Goal: Task Accomplishment & Management: Manage account settings

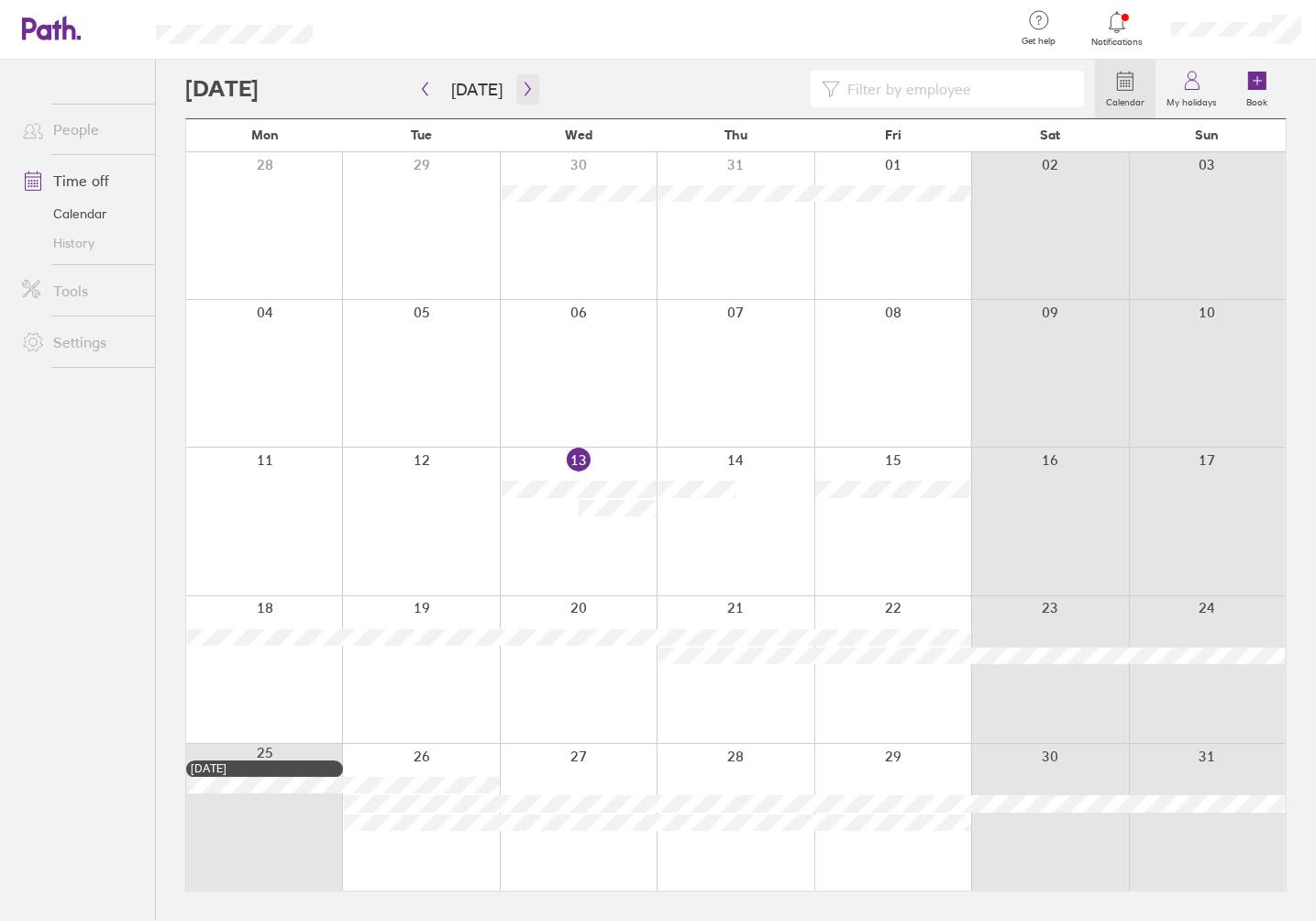
click at [524, 85] on icon "button" at bounding box center [528, 88] width 14 height 15
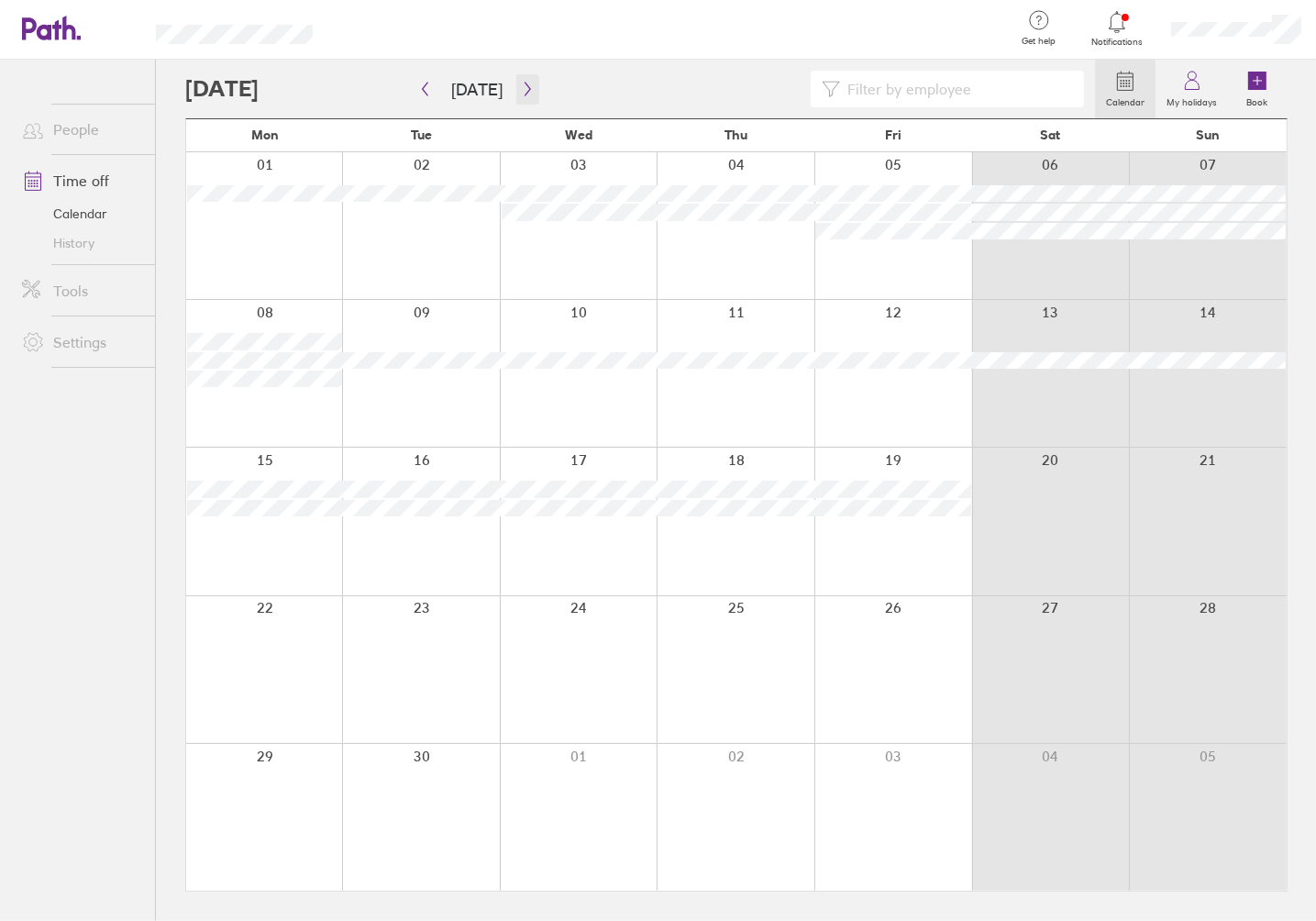
click at [523, 92] on icon "button" at bounding box center [528, 88] width 14 height 15
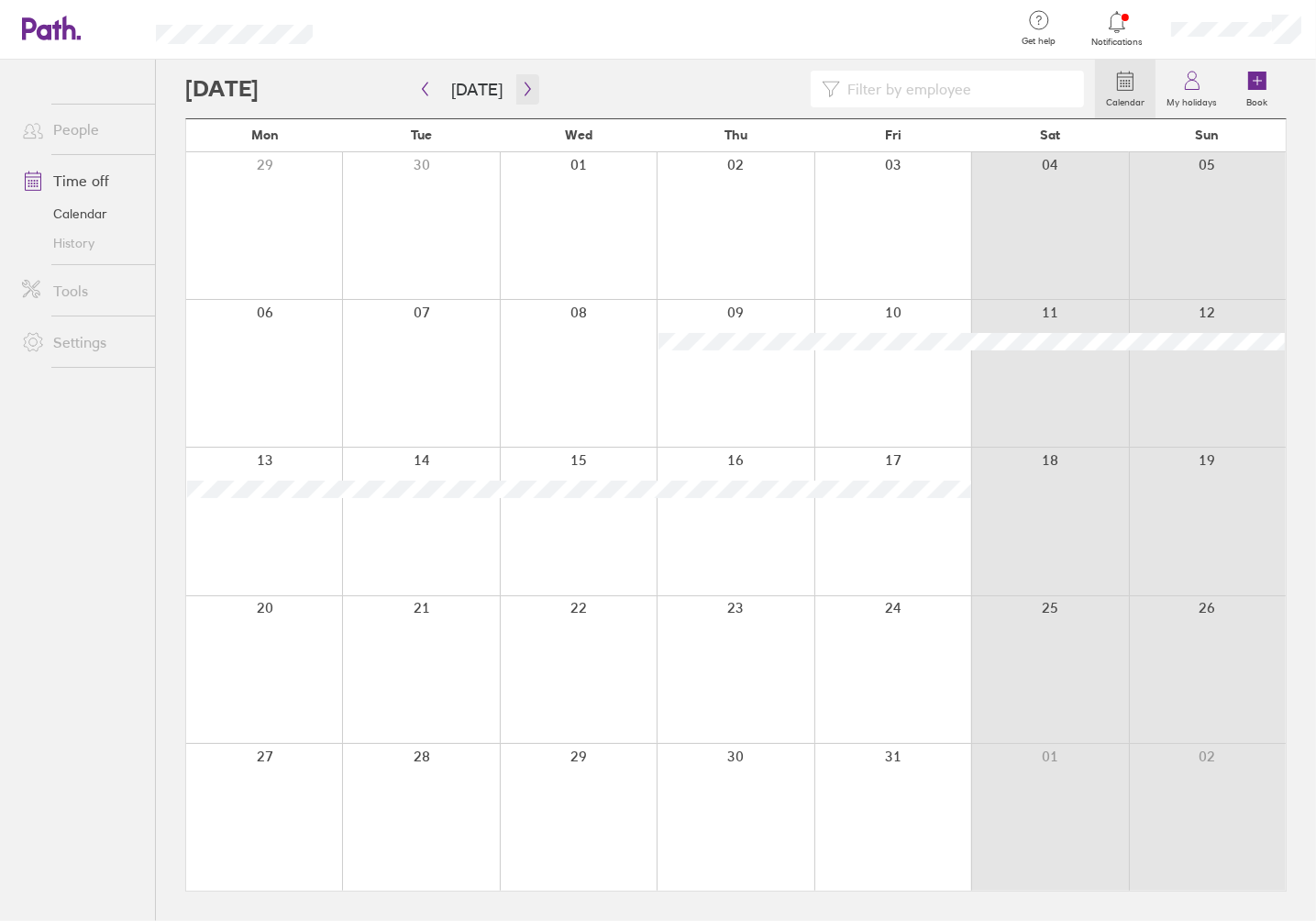
click at [523, 92] on icon "button" at bounding box center [528, 88] width 14 height 15
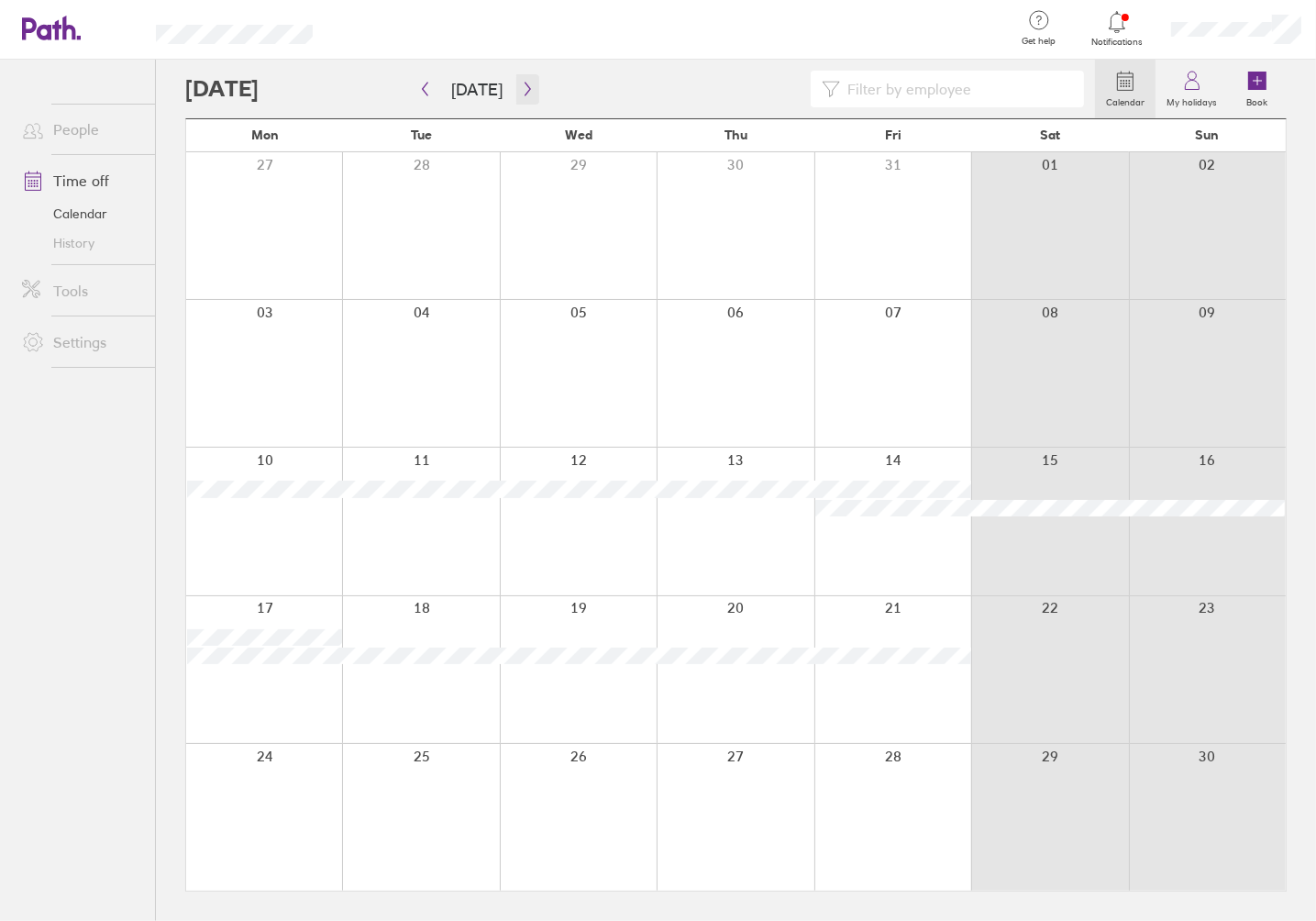
click at [523, 92] on icon "button" at bounding box center [528, 88] width 14 height 15
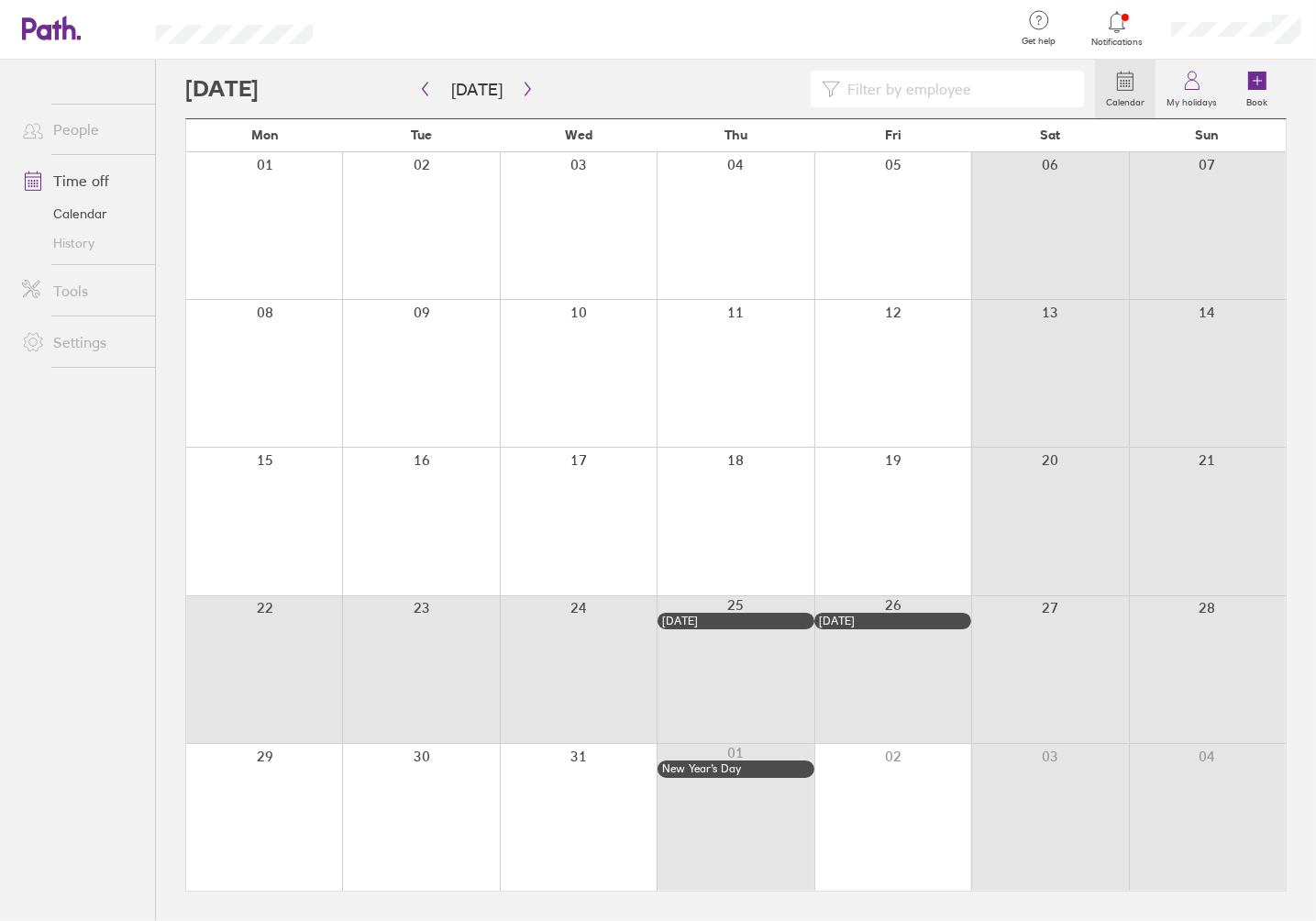
drag, startPoint x: 247, startPoint y: 691, endPoint x: 522, endPoint y: 694, distance: 275.0
click at [522, 694] on div at bounding box center [735, 669] width 1100 height 147
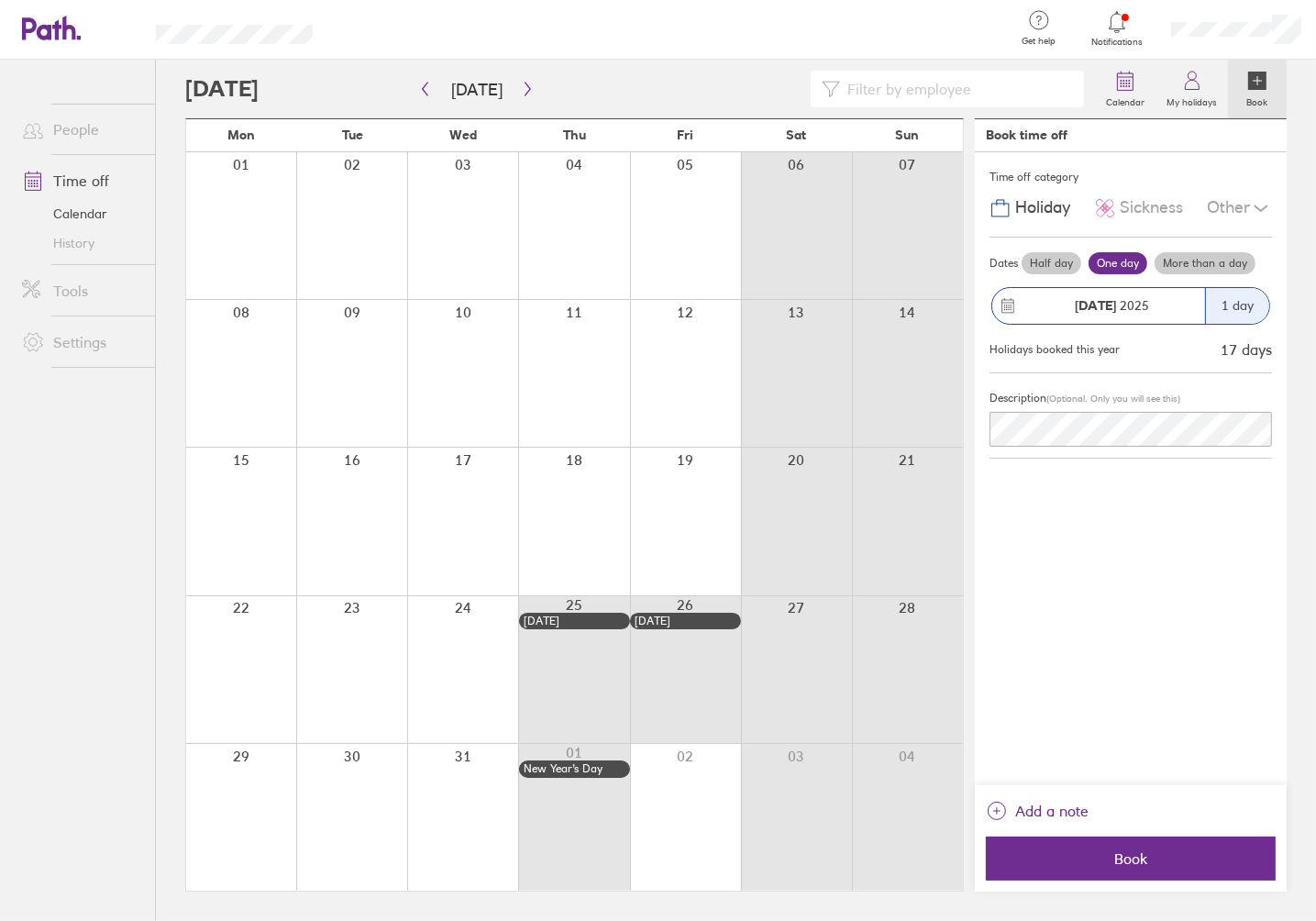
click at [1197, 259] on label "More than a day" at bounding box center [1206, 263] width 101 height 22
click at [0, 0] on input "More than a day" at bounding box center [0, 0] width 0 height 0
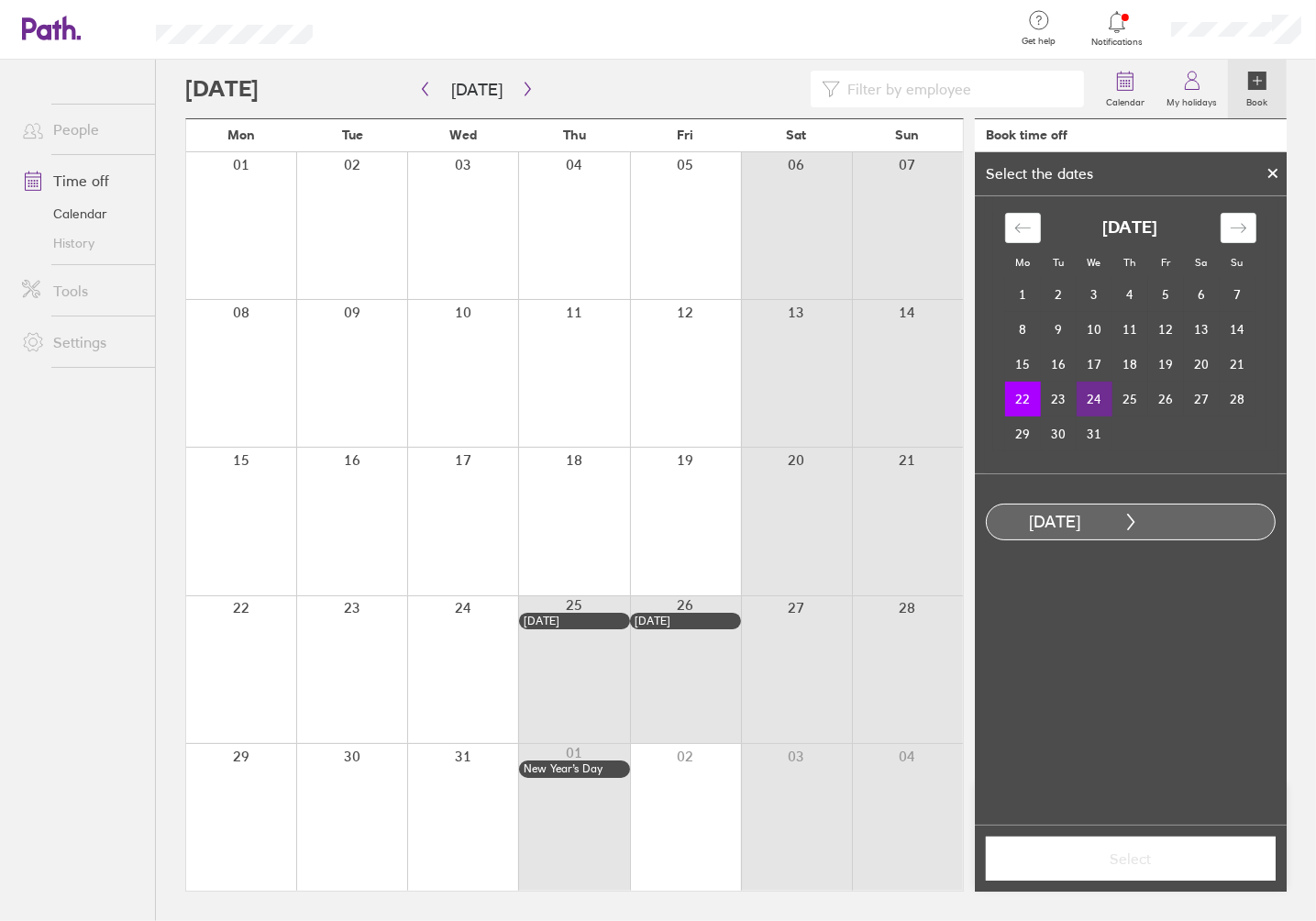
click at [1090, 400] on td "24" at bounding box center [1094, 399] width 36 height 35
click at [1224, 594] on label "Half day" at bounding box center [1246, 596] width 74 height 22
click at [0, 0] on input "Half day" at bounding box center [0, 0] width 0 height 0
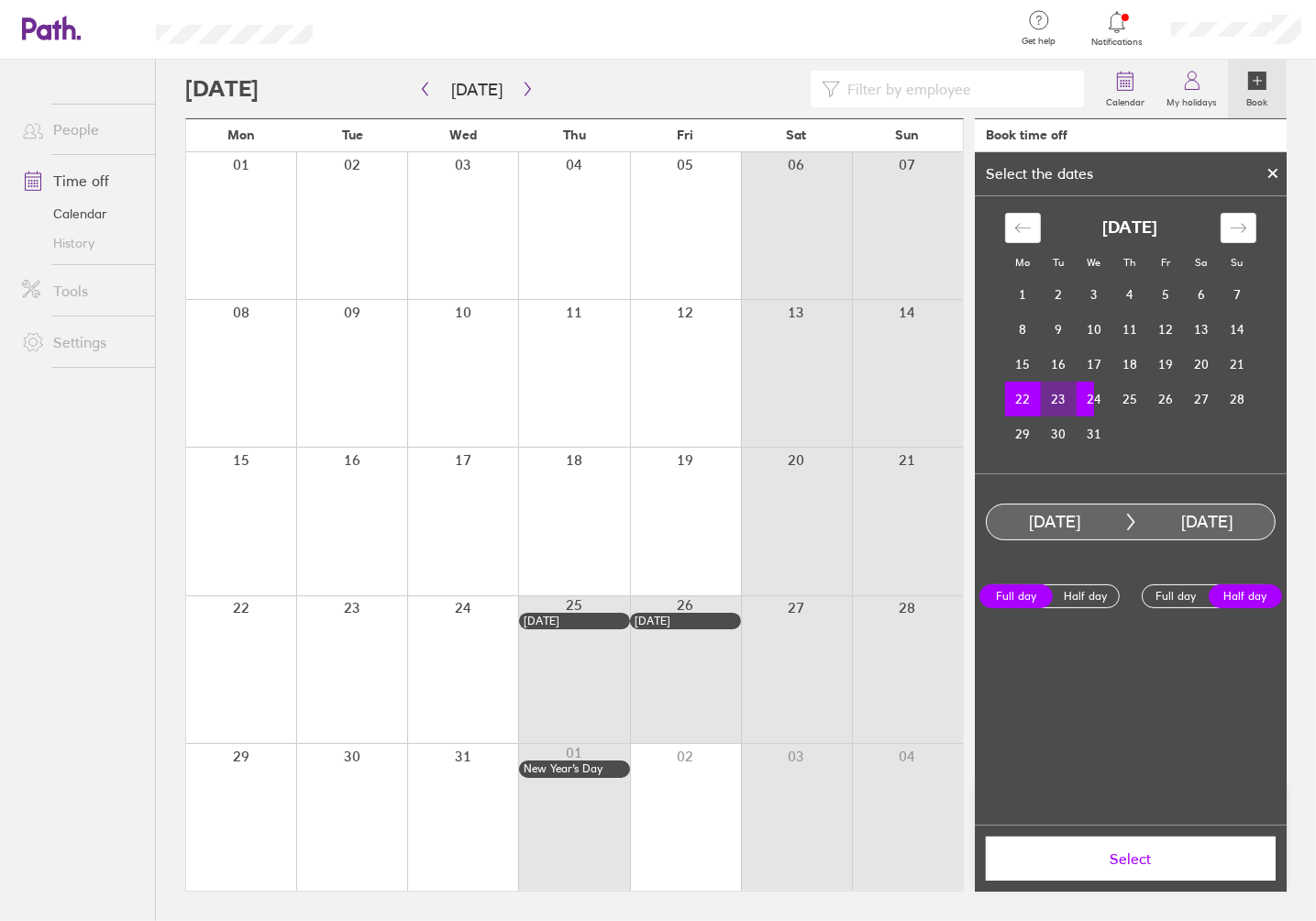
click at [1017, 398] on td "22" at bounding box center [1023, 399] width 36 height 35
click at [1088, 398] on td "24" at bounding box center [1094, 399] width 36 height 35
click at [1103, 400] on td "24" at bounding box center [1094, 399] width 36 height 35
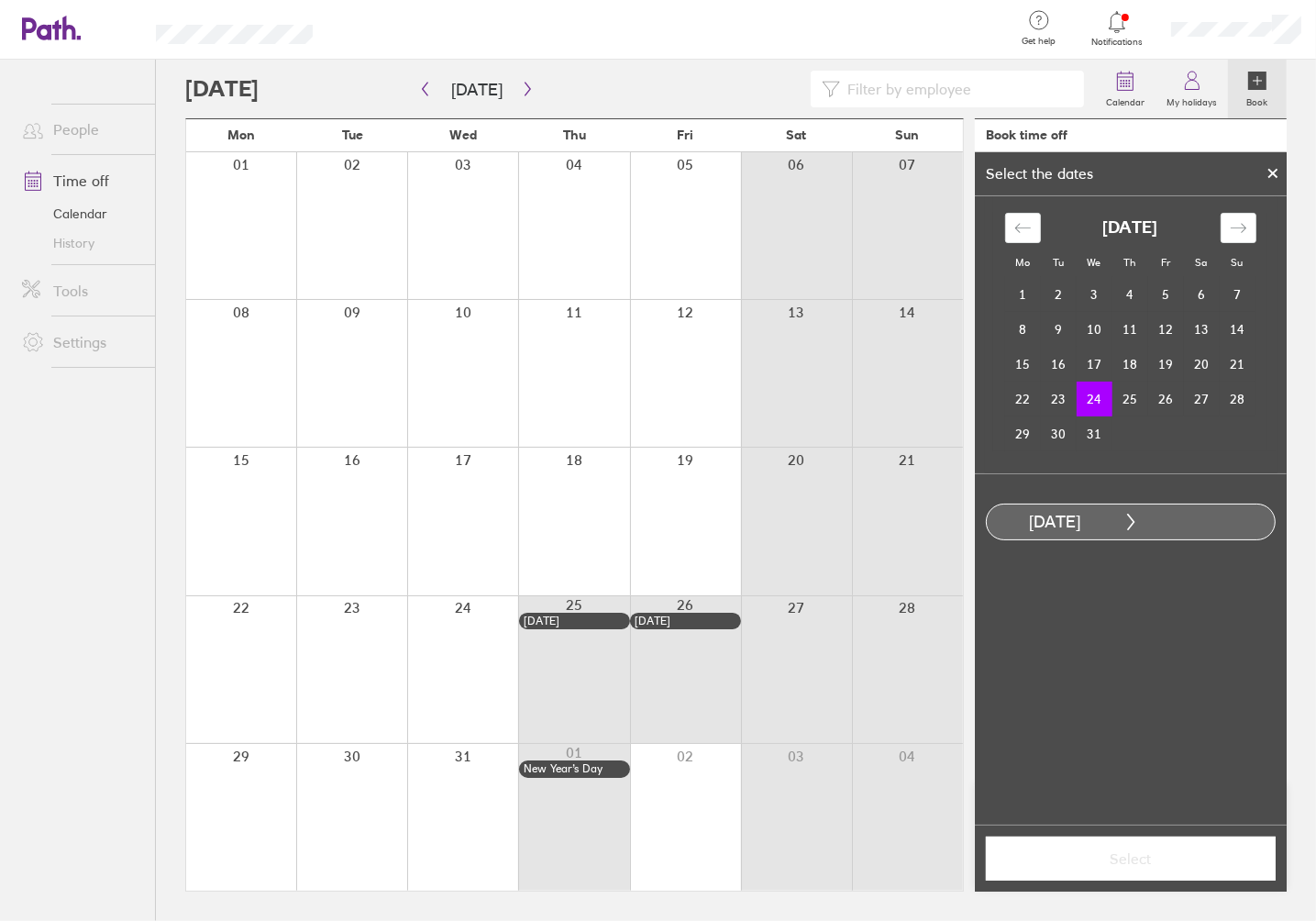
drag, startPoint x: 1030, startPoint y: 398, endPoint x: 1096, endPoint y: 400, distance: 66.0
click at [1096, 400] on tr "22 23 24 25 26 27 28" at bounding box center [1130, 399] width 251 height 35
click at [1031, 406] on td "22" at bounding box center [1023, 399] width 36 height 35
click at [1087, 524] on div "[DATE]" at bounding box center [1055, 522] width 135 height 19
click at [1170, 515] on div "[DATE]" at bounding box center [1131, 521] width 290 height 37
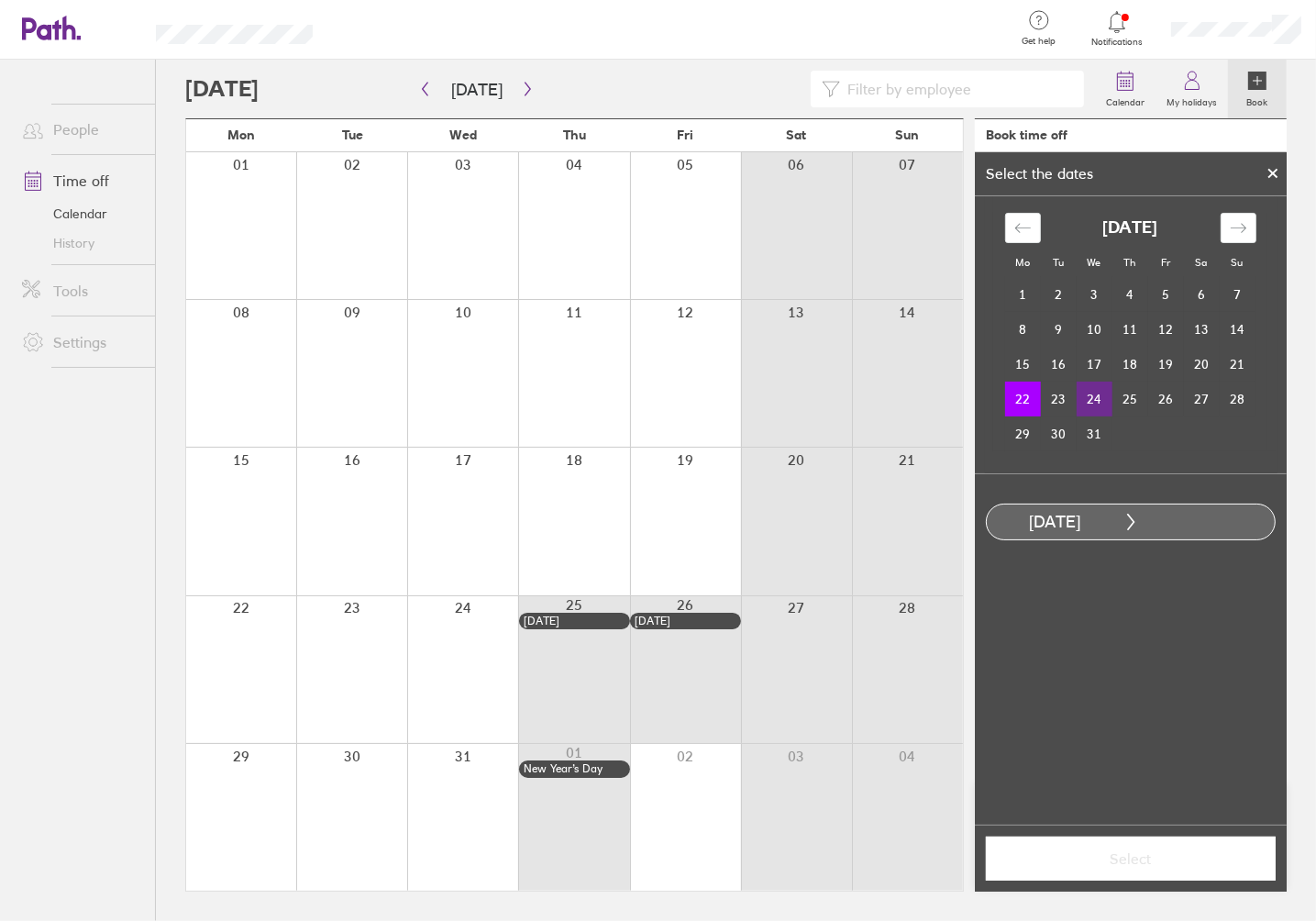
click at [1090, 403] on td "24" at bounding box center [1094, 399] width 36 height 35
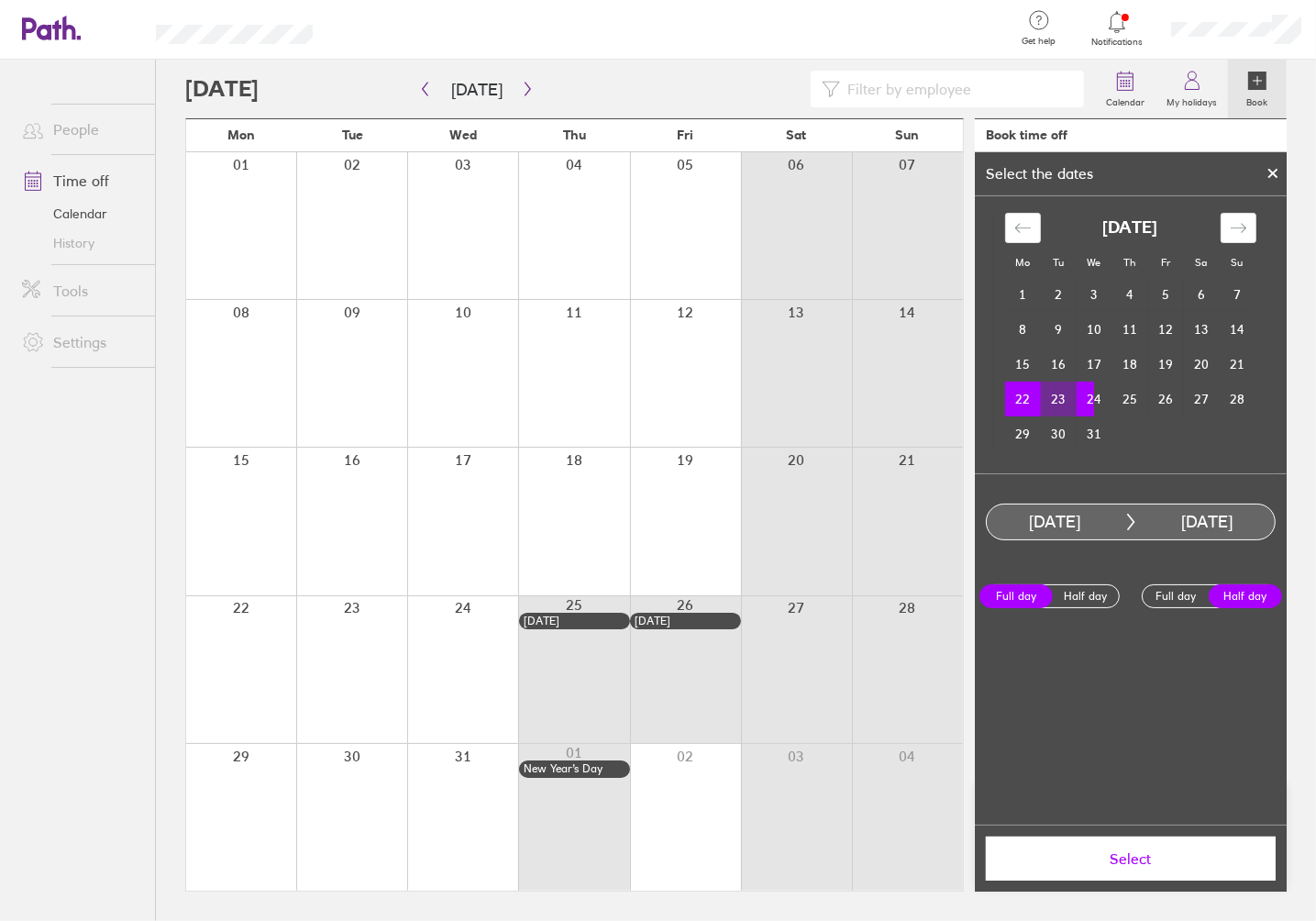
click at [1122, 870] on button "Select" at bounding box center [1131, 859] width 290 height 45
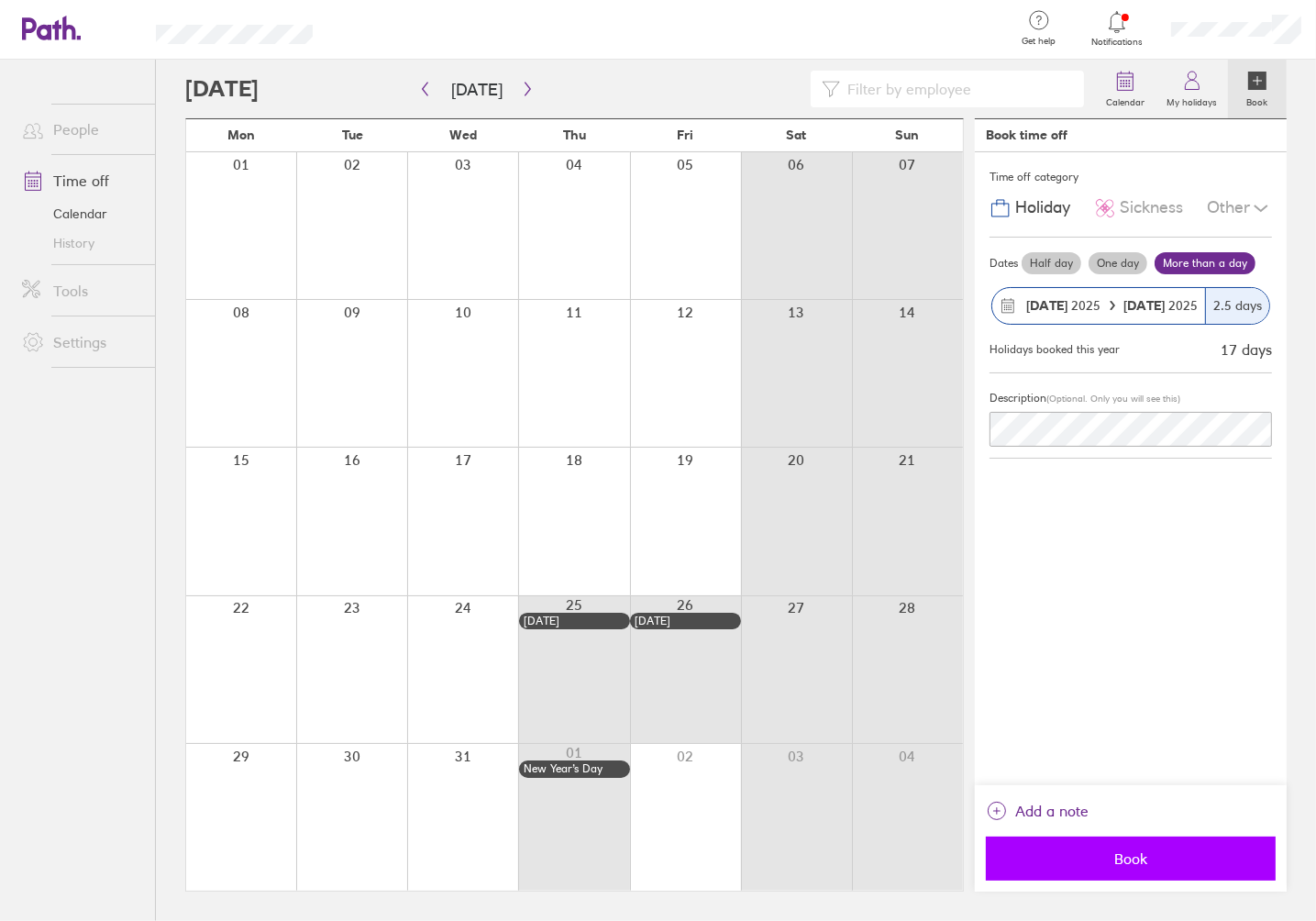
drag, startPoint x: 1126, startPoint y: 853, endPoint x: 1118, endPoint y: 858, distance: 9.4
click at [1118, 858] on span "Book" at bounding box center [1130, 858] width 264 height 16
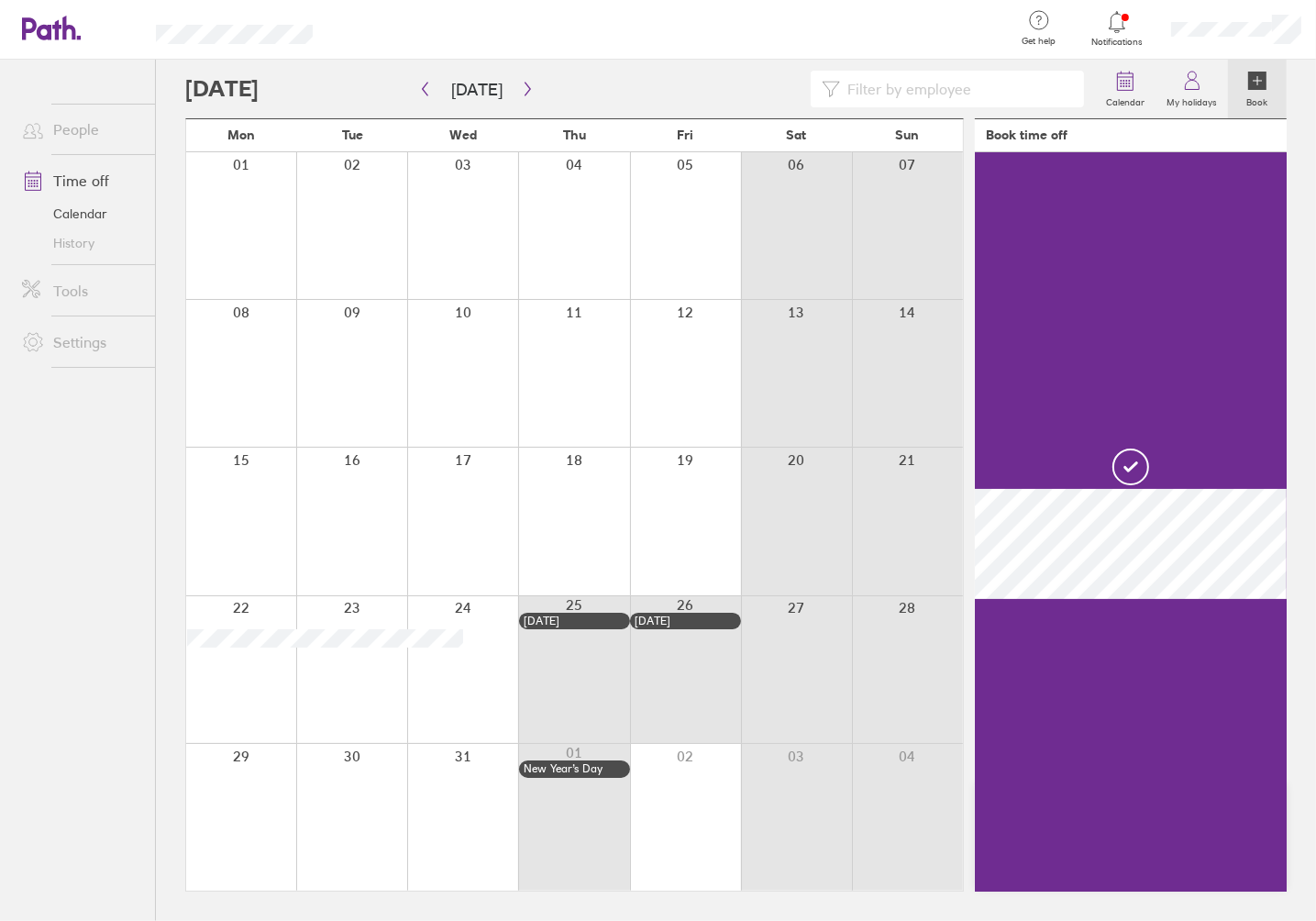
click at [217, 826] on div at bounding box center [241, 817] width 110 height 147
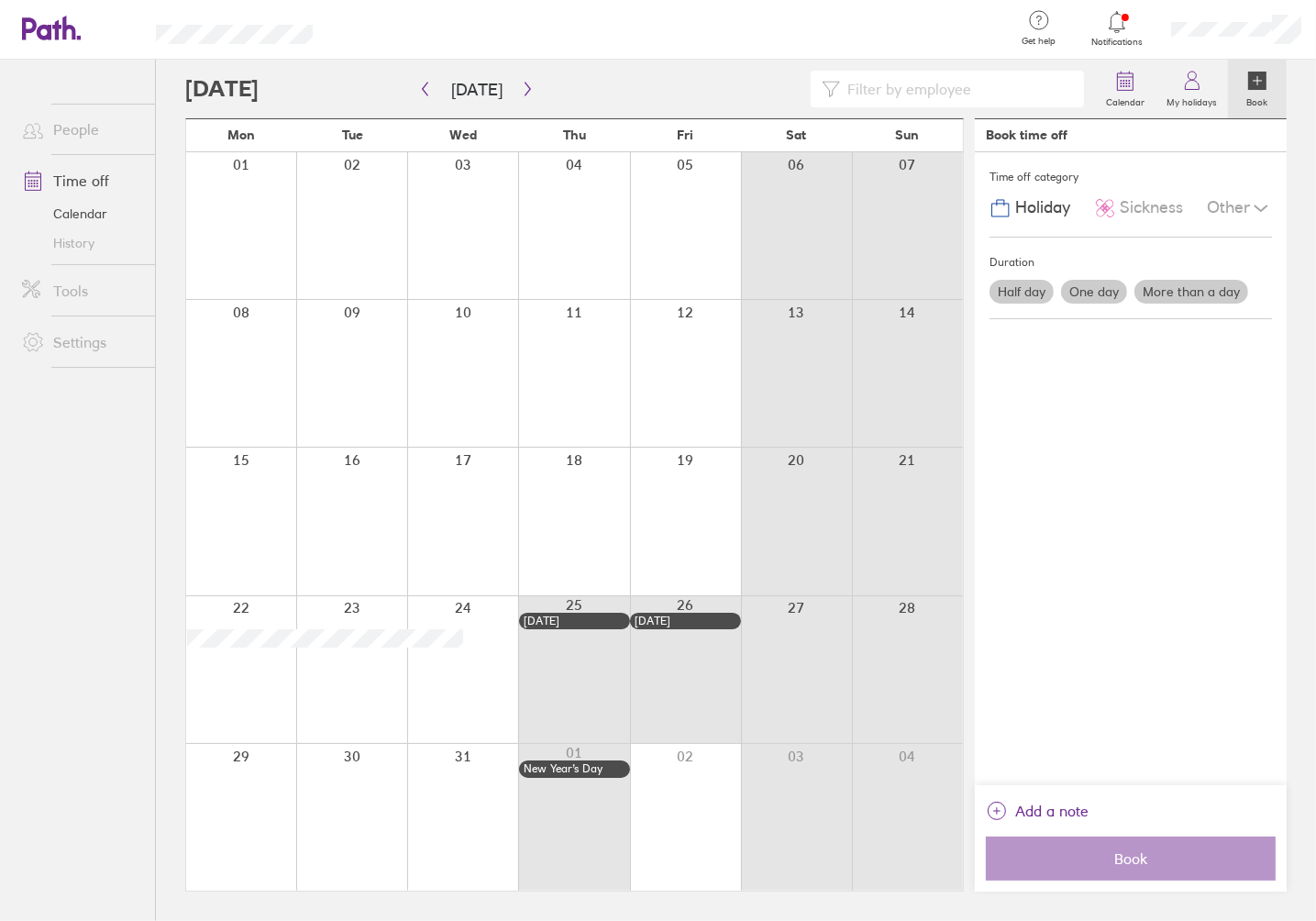
click at [217, 826] on div at bounding box center [241, 817] width 110 height 147
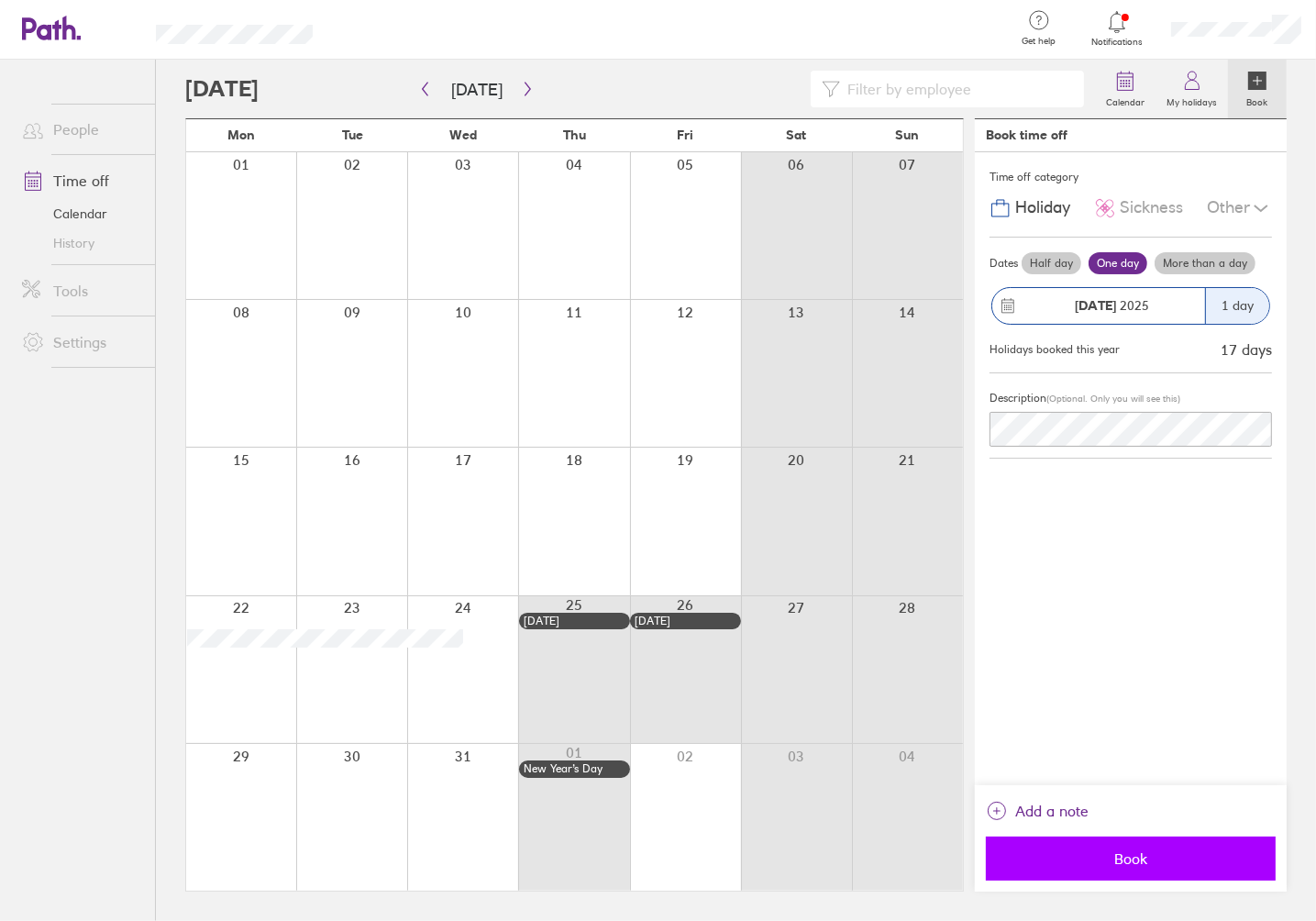
click at [1090, 856] on span "Book" at bounding box center [1130, 858] width 264 height 16
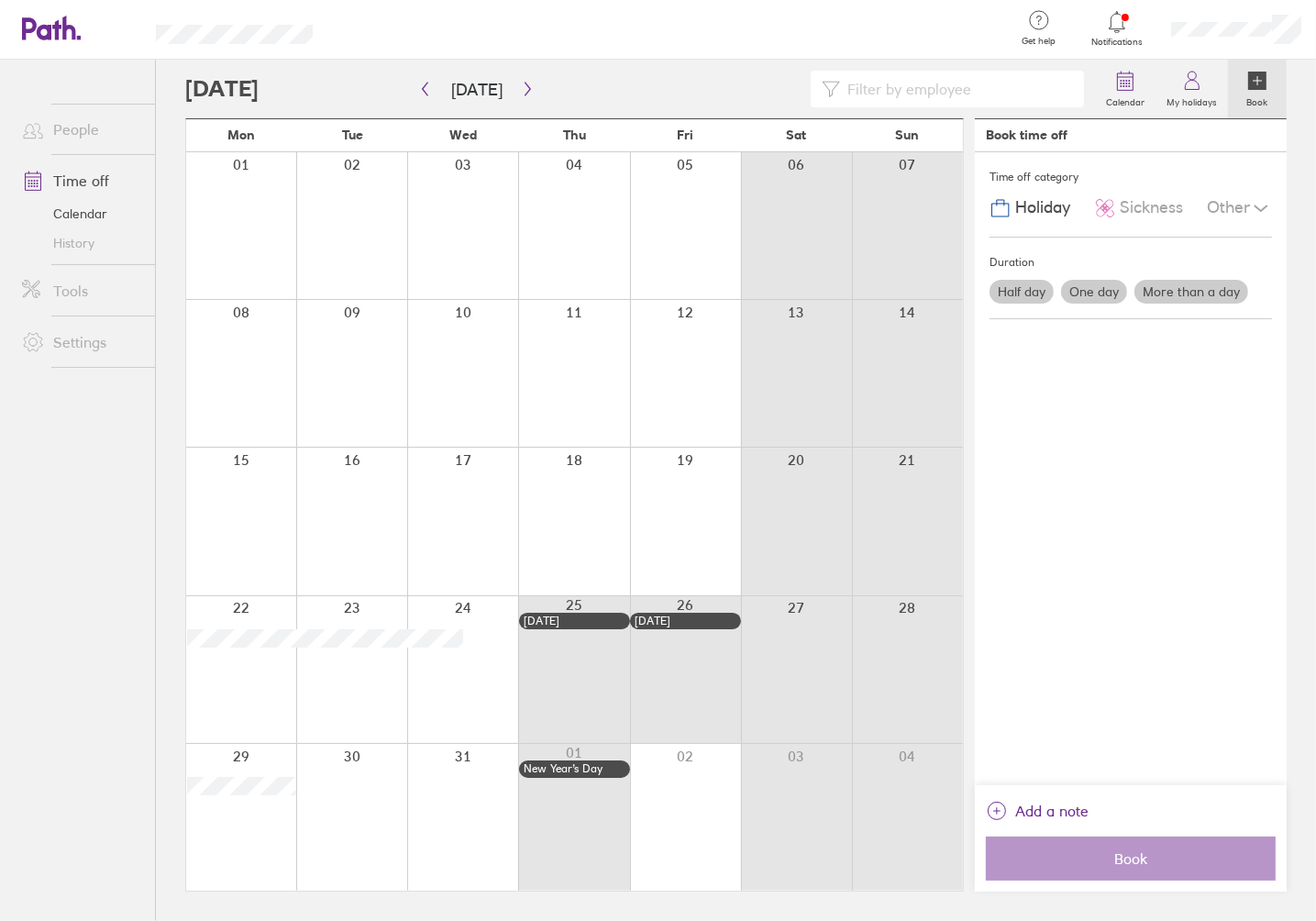
click at [72, 187] on link "Time off" at bounding box center [81, 181] width 148 height 37
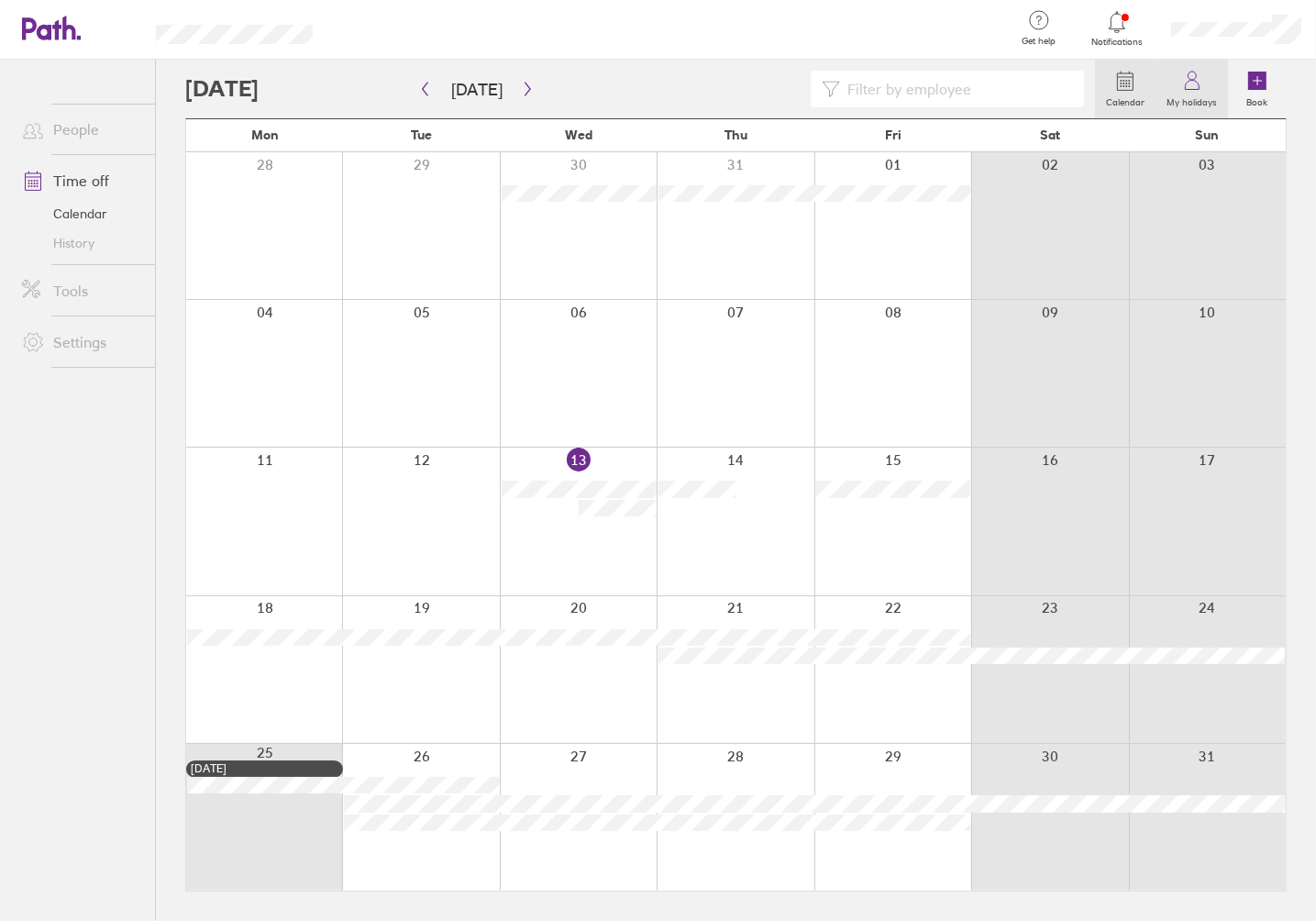
click at [1185, 76] on icon at bounding box center [1192, 80] width 22 height 22
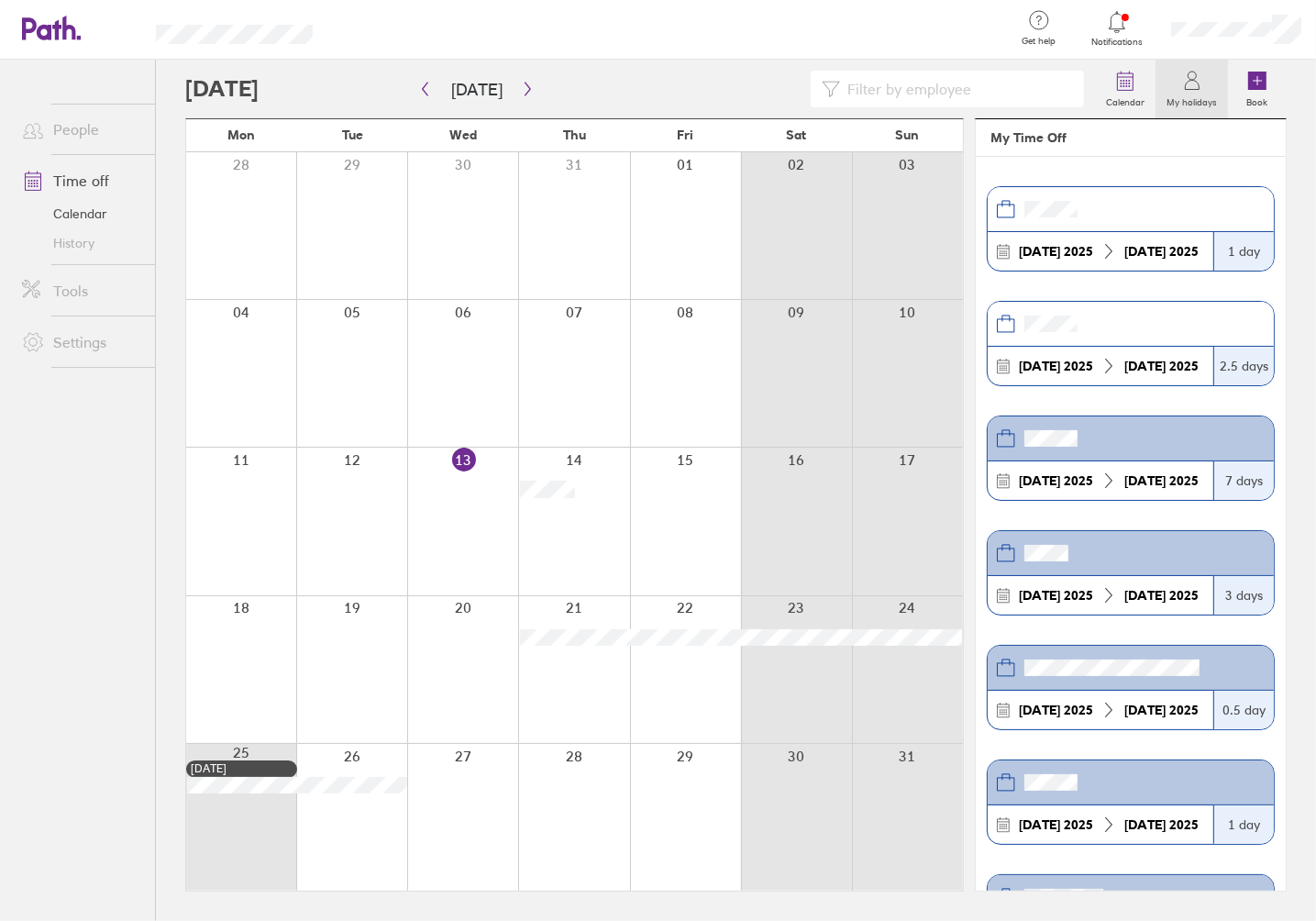
click at [80, 215] on link "Calendar" at bounding box center [81, 214] width 148 height 29
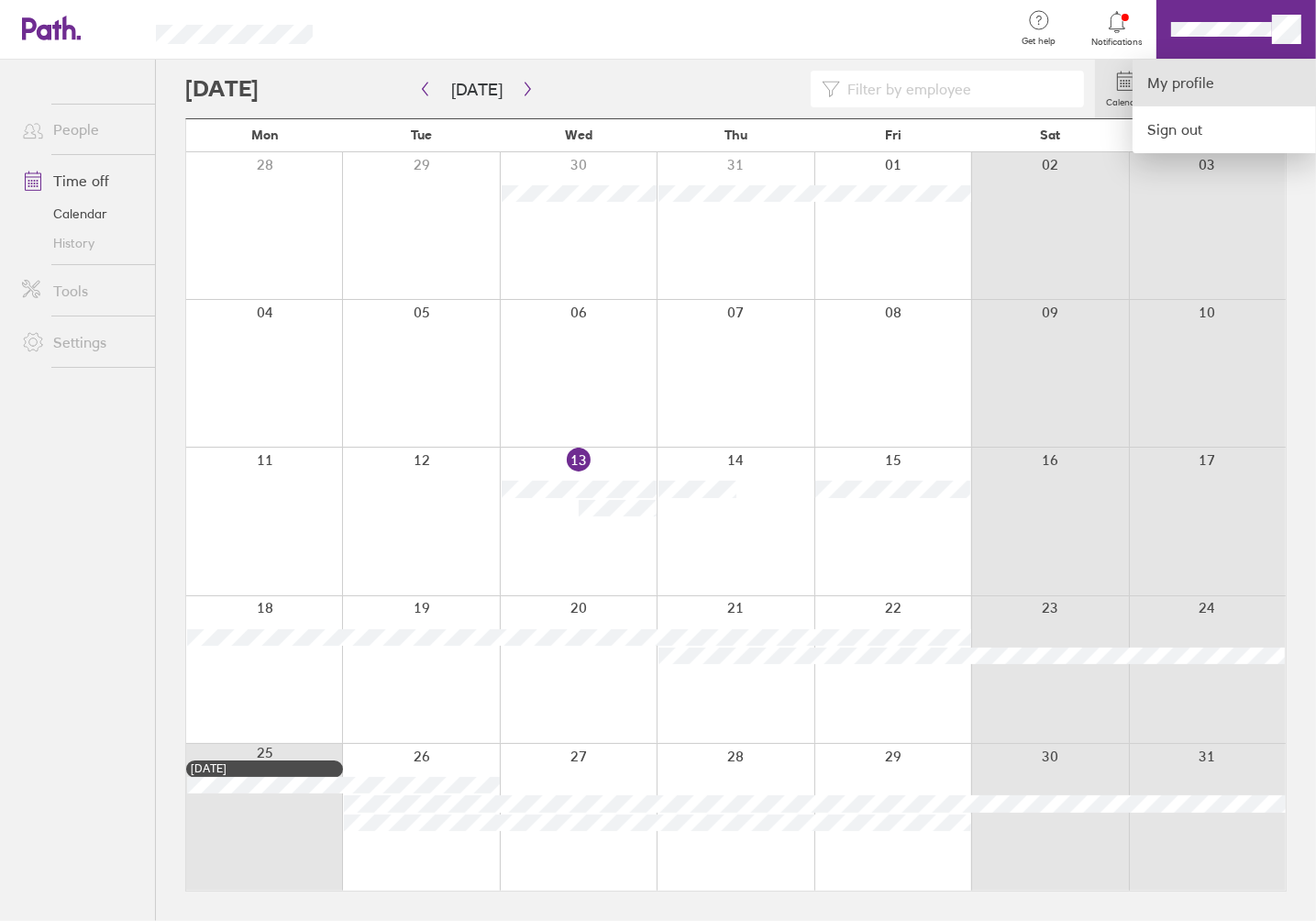
click at [1192, 84] on link "My profile" at bounding box center [1225, 83] width 184 height 46
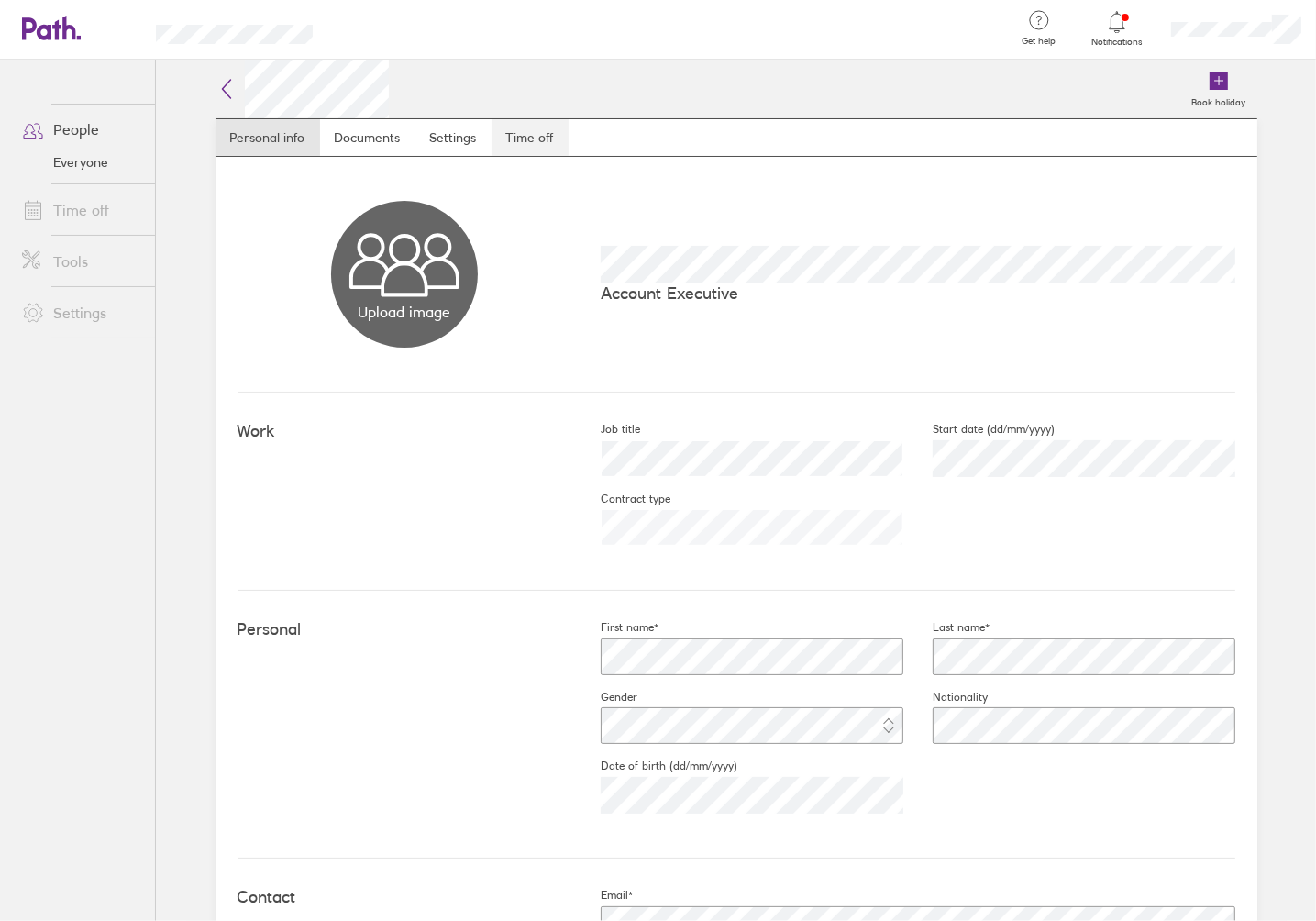
click at [527, 138] on link "Time off" at bounding box center [530, 137] width 77 height 37
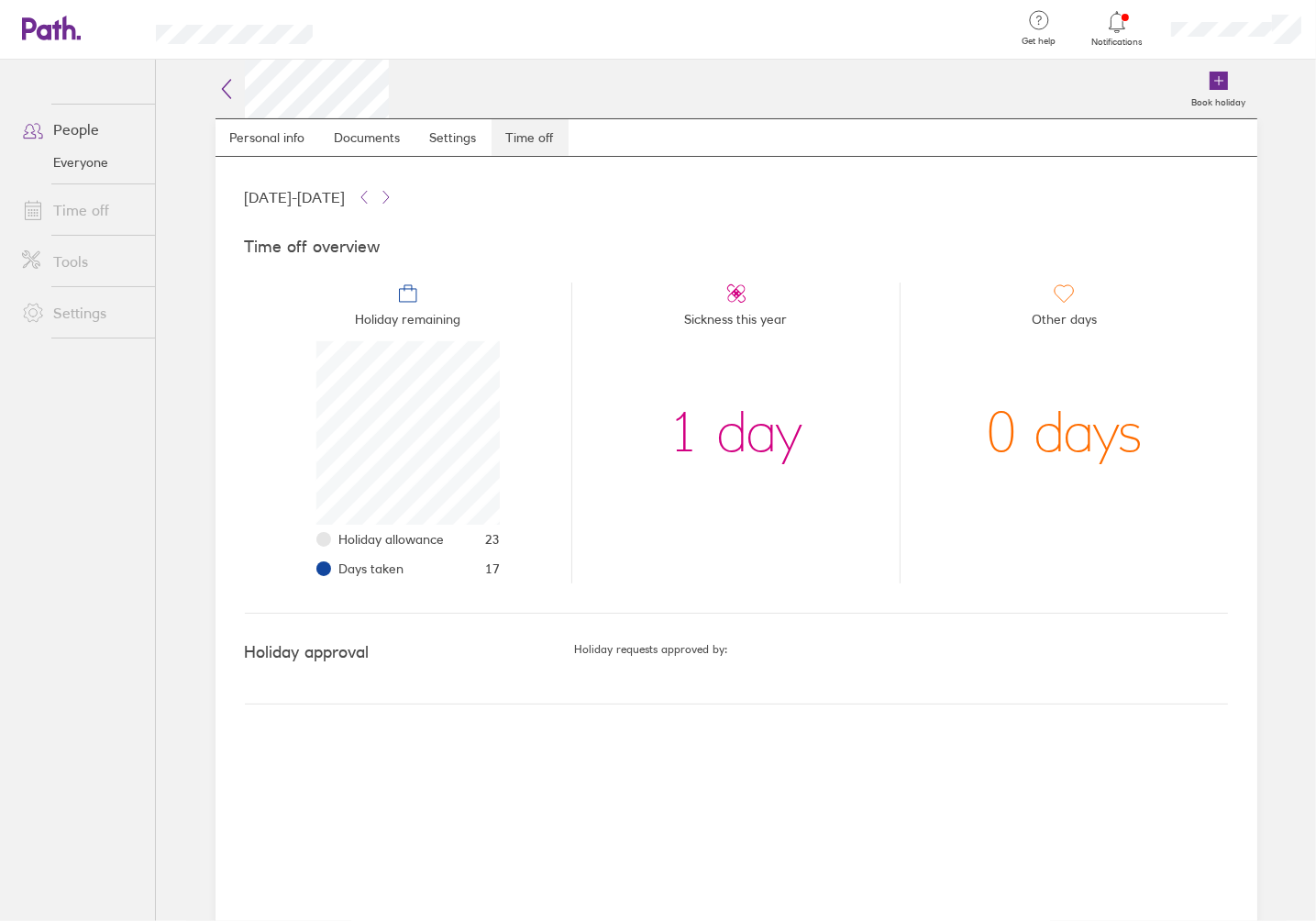
scroll to position [184, 184]
